Goal: Information Seeking & Learning: Find specific page/section

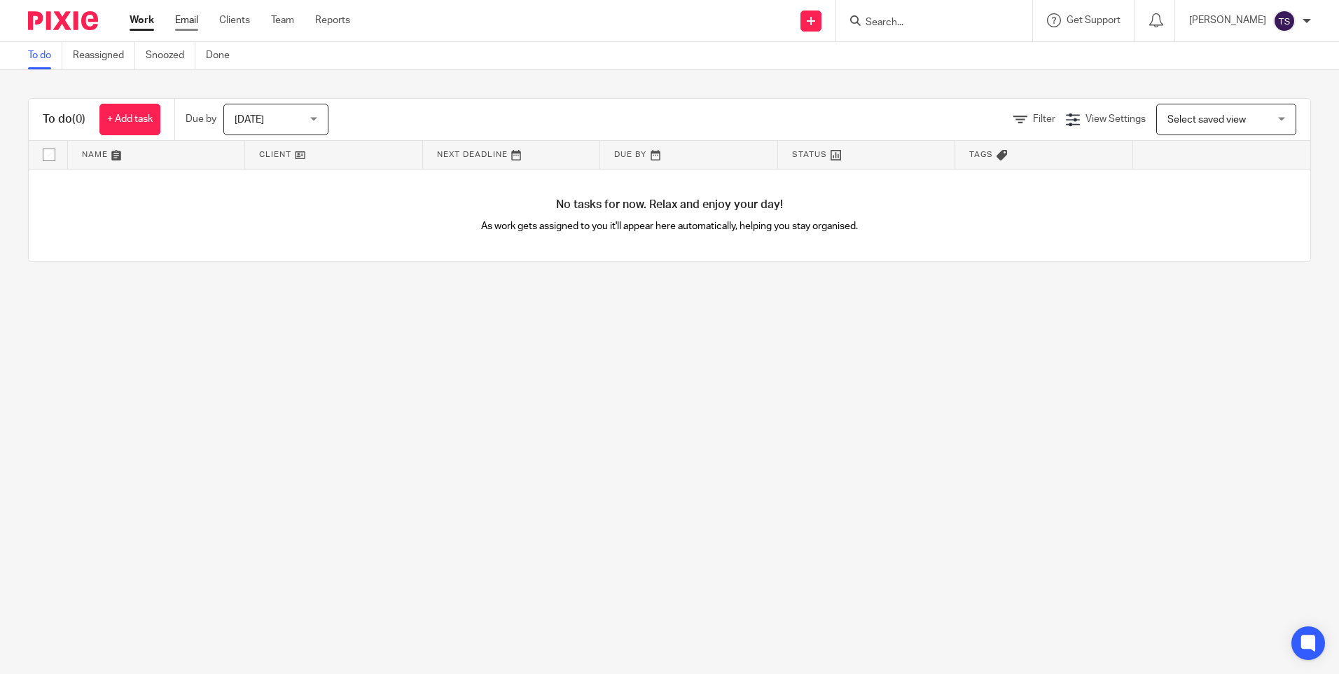
click at [179, 19] on link "Email" at bounding box center [186, 20] width 23 height 14
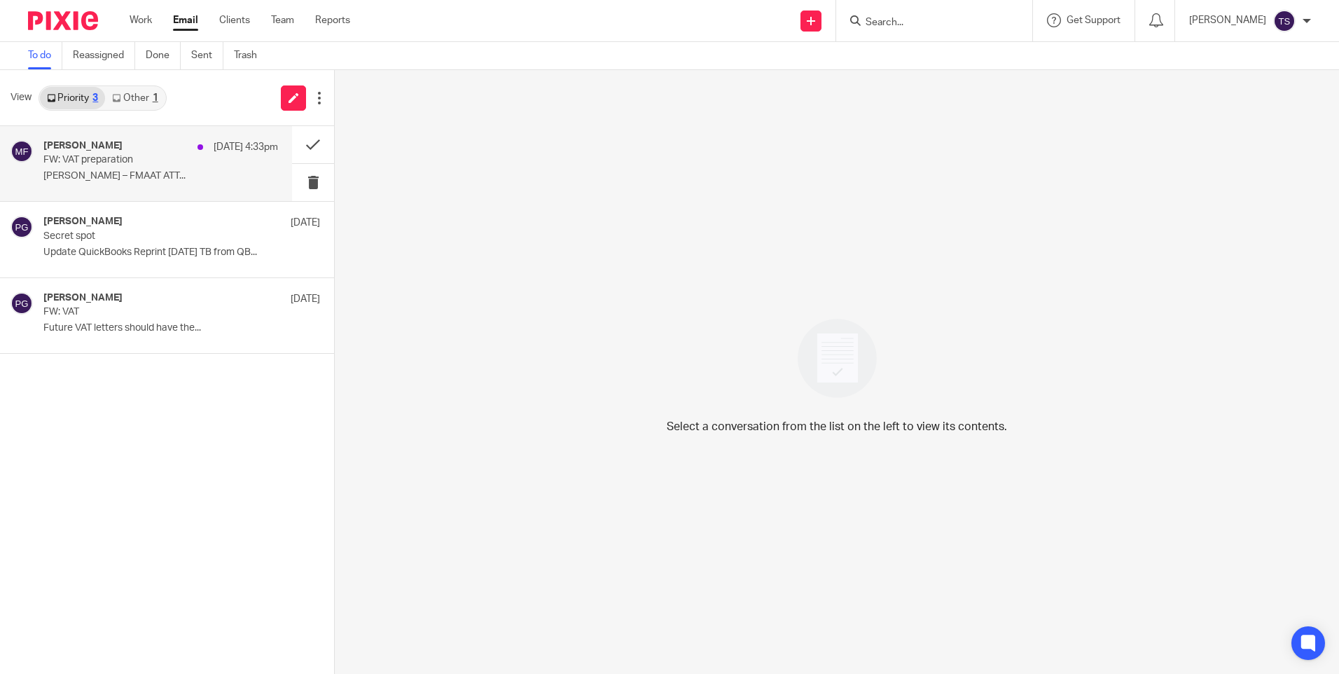
click at [146, 173] on p "[PERSON_NAME] – FMAAT ATT..." at bounding box center [160, 176] width 235 height 12
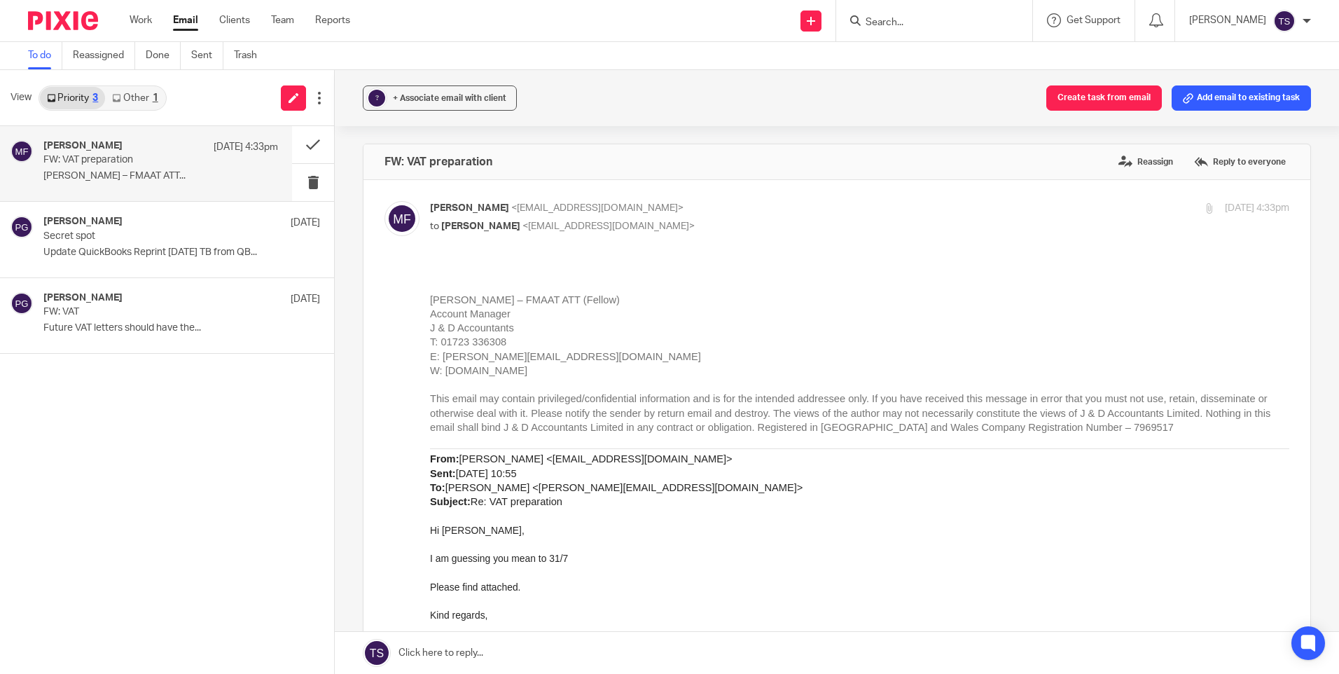
click at [138, 106] on link "Other 1" at bounding box center [135, 98] width 60 height 22
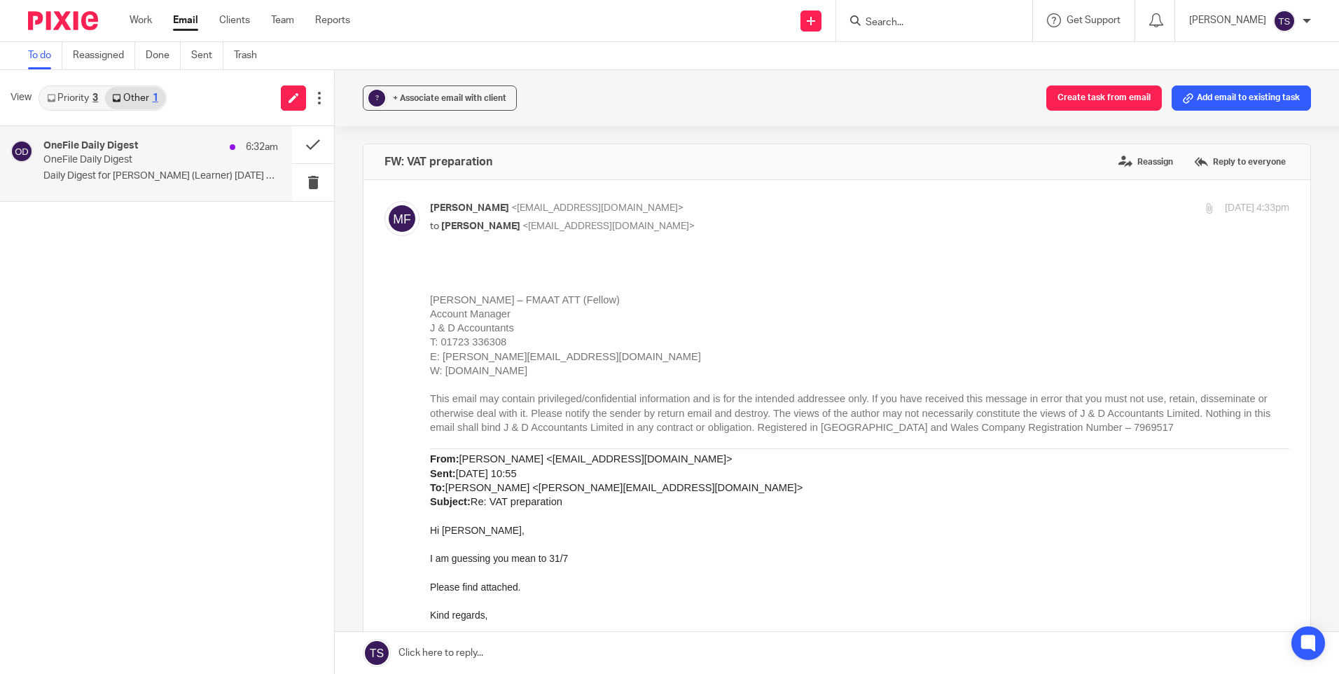
click at [137, 146] on h4 "OneFile Daily Digest" at bounding box center [90, 146] width 95 height 12
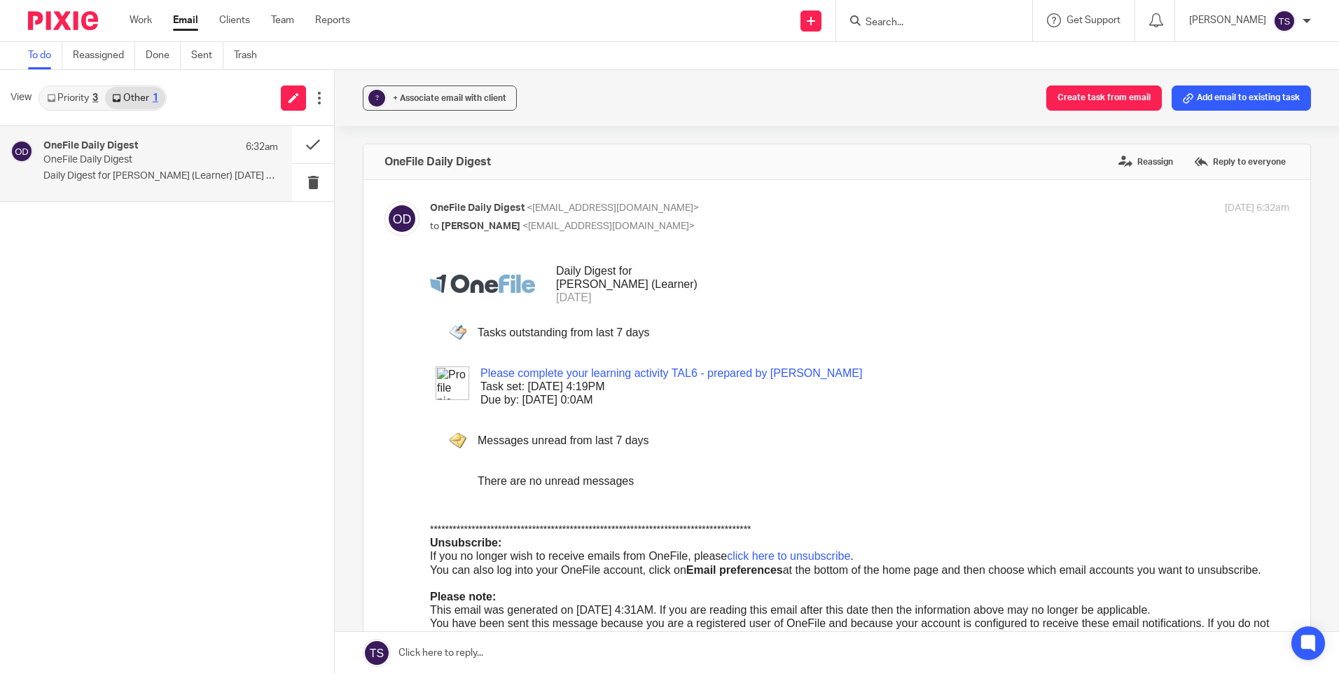
click at [77, 99] on link "Priority 3" at bounding box center [72, 98] width 65 height 22
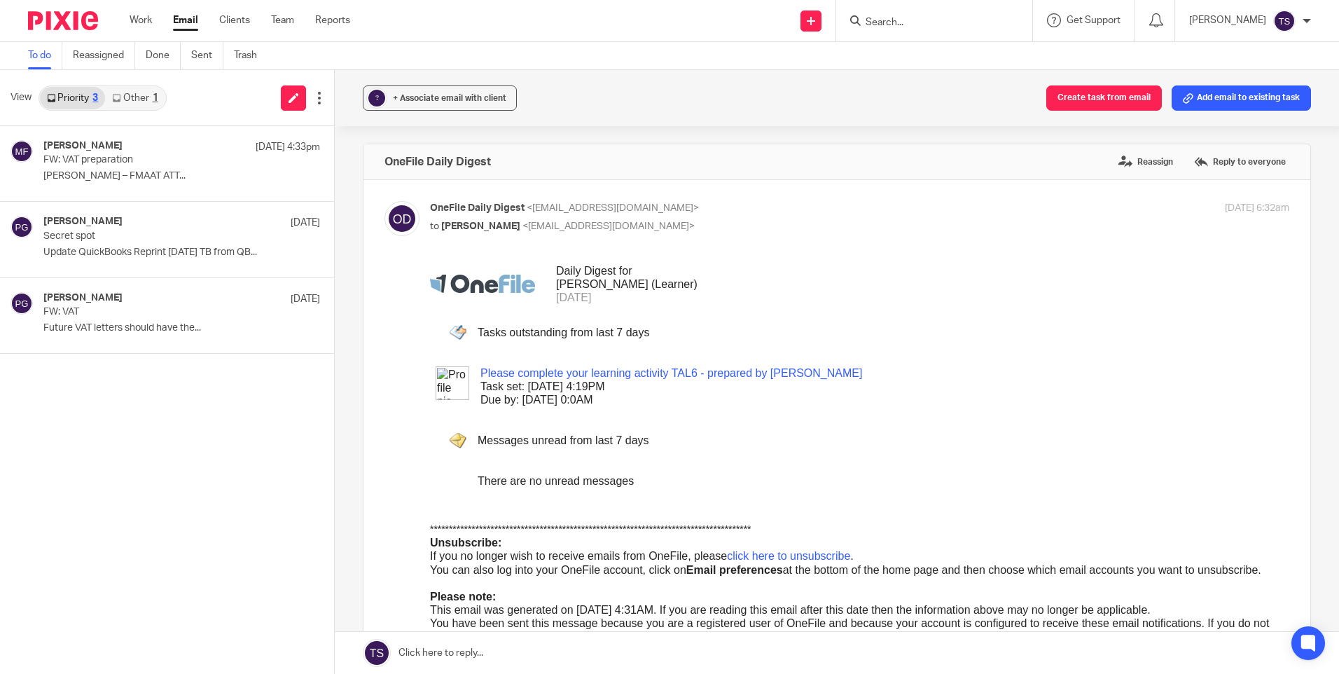
click at [948, 22] on input "Search" at bounding box center [927, 23] width 126 height 13
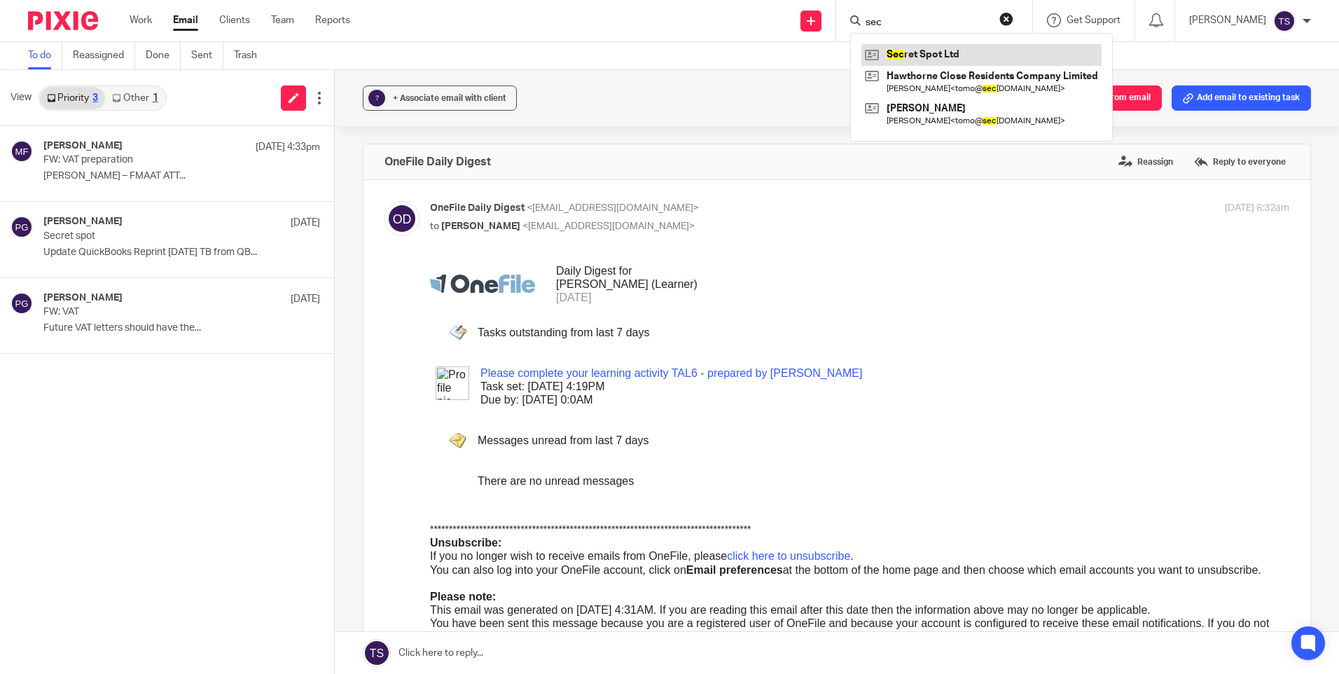
type input "sec"
click at [976, 60] on link at bounding box center [981, 54] width 240 height 21
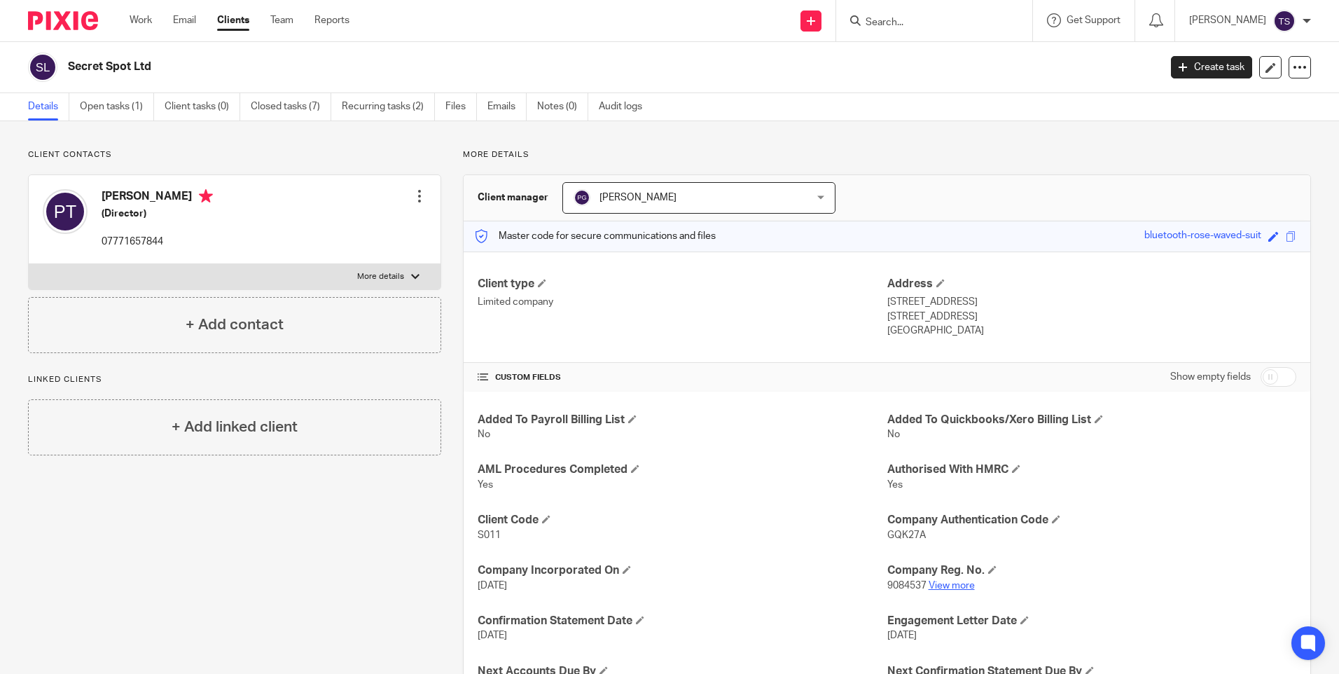
click at [950, 585] on link "View more" at bounding box center [952, 586] width 46 height 10
click at [194, 22] on link "Email" at bounding box center [184, 20] width 23 height 14
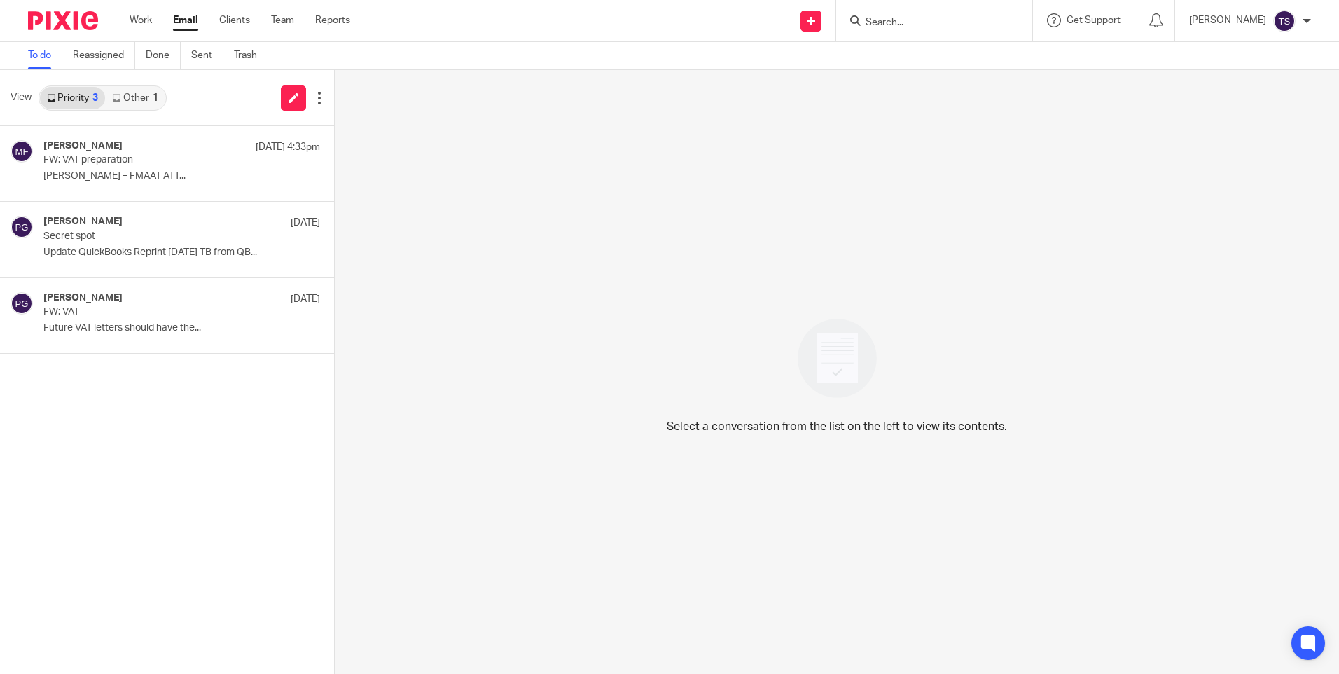
click at [120, 98] on icon at bounding box center [116, 98] width 8 height 8
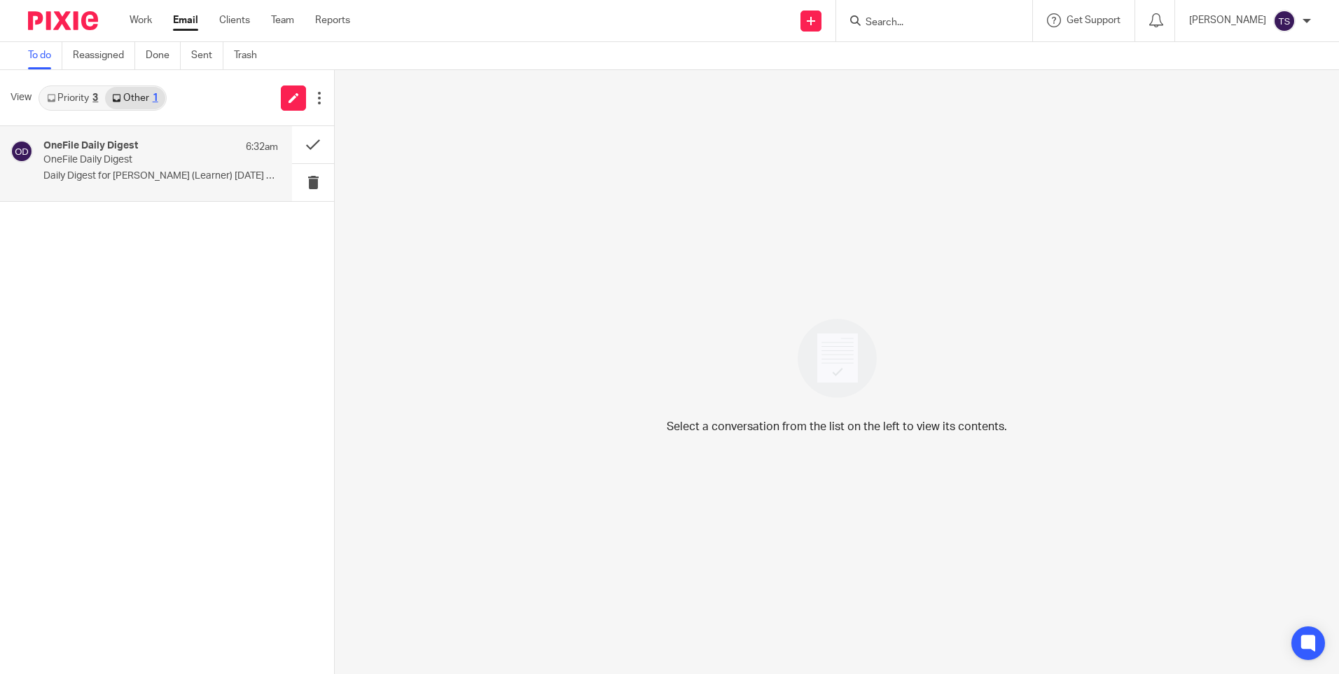
click at [150, 171] on p "Daily Digest for [PERSON_NAME] (Learner) [DATE] 11..." at bounding box center [160, 176] width 235 height 12
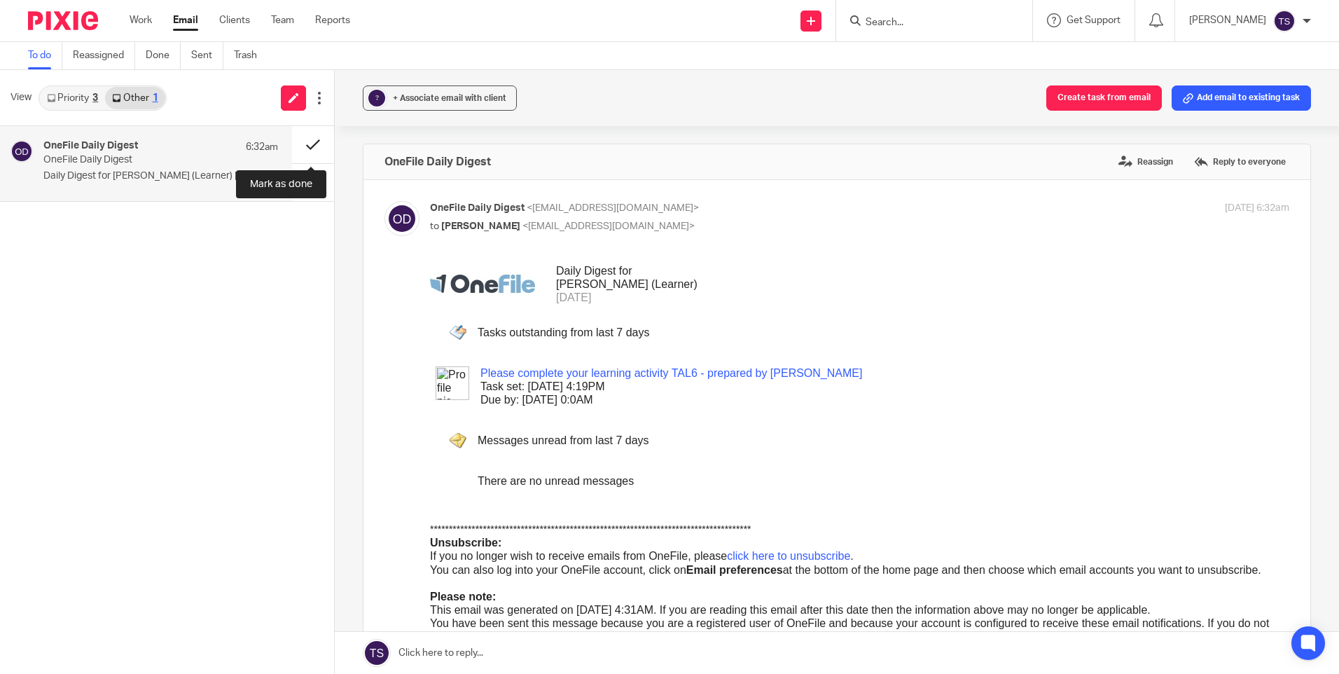
click at [300, 137] on button at bounding box center [313, 144] width 42 height 37
